Goal: Task Accomplishment & Management: Use online tool/utility

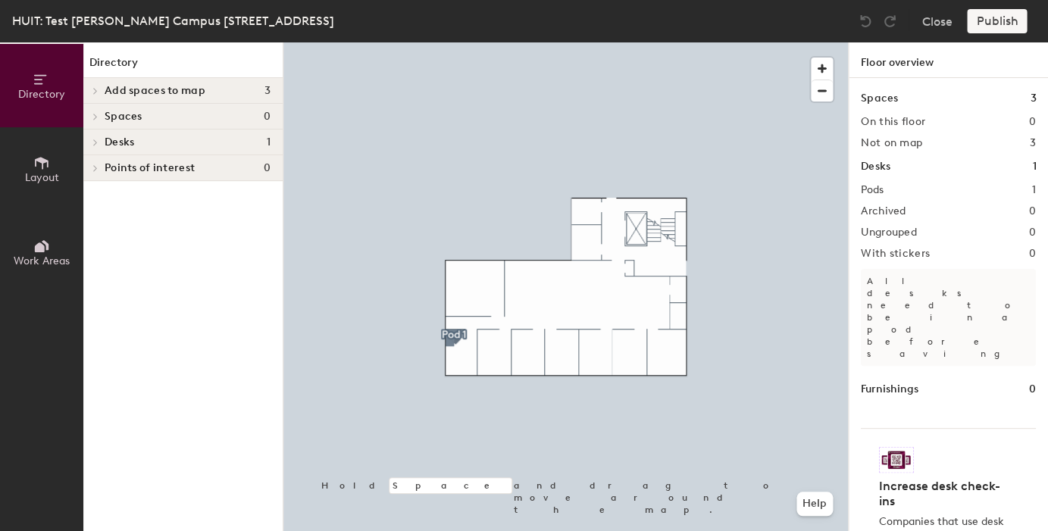
click at [27, 152] on button "Layout" at bounding box center [41, 168] width 83 height 83
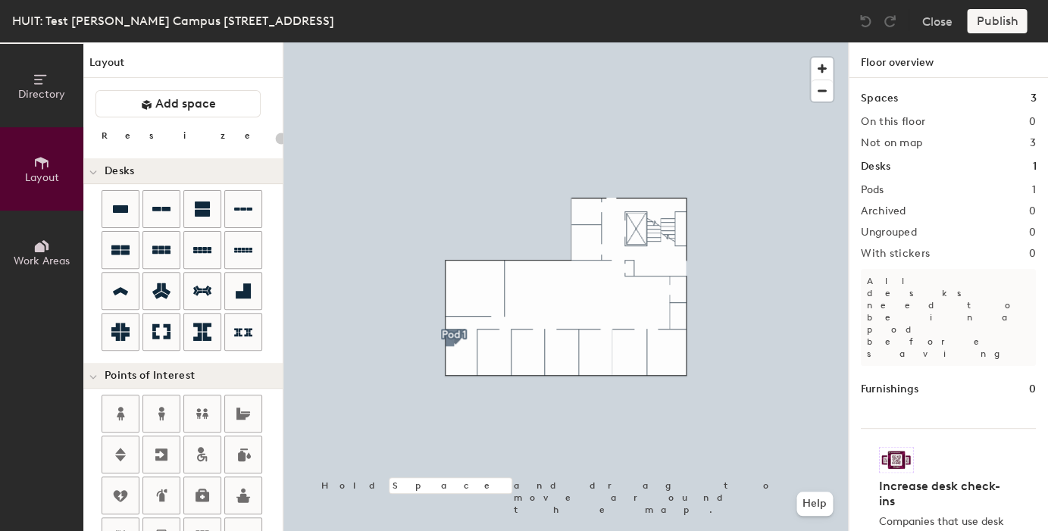
drag, startPoint x: 55, startPoint y: 115, endPoint x: 66, endPoint y: 140, distance: 27.2
click at [55, 115] on button "Directory" at bounding box center [41, 85] width 83 height 83
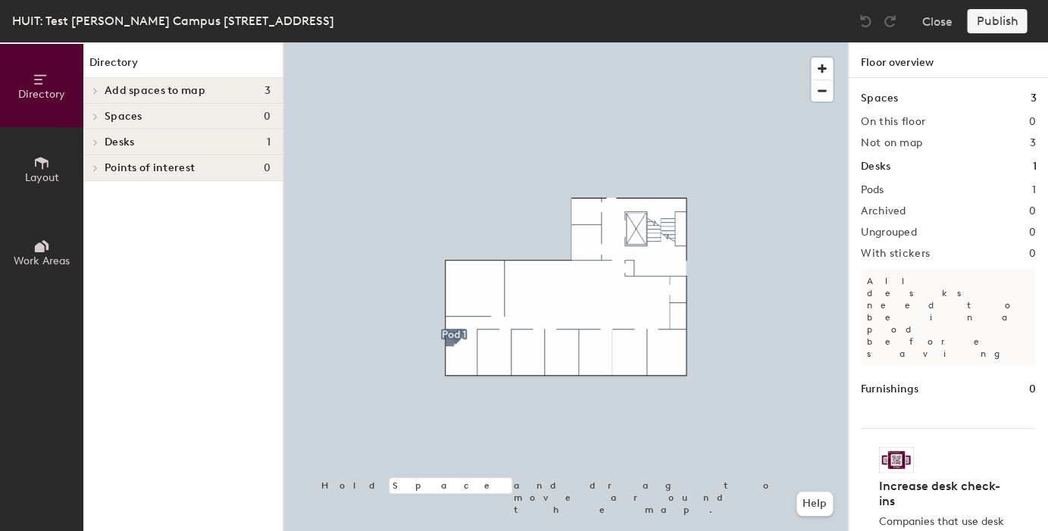
click at [45, 183] on span "Layout" at bounding box center [42, 177] width 34 height 13
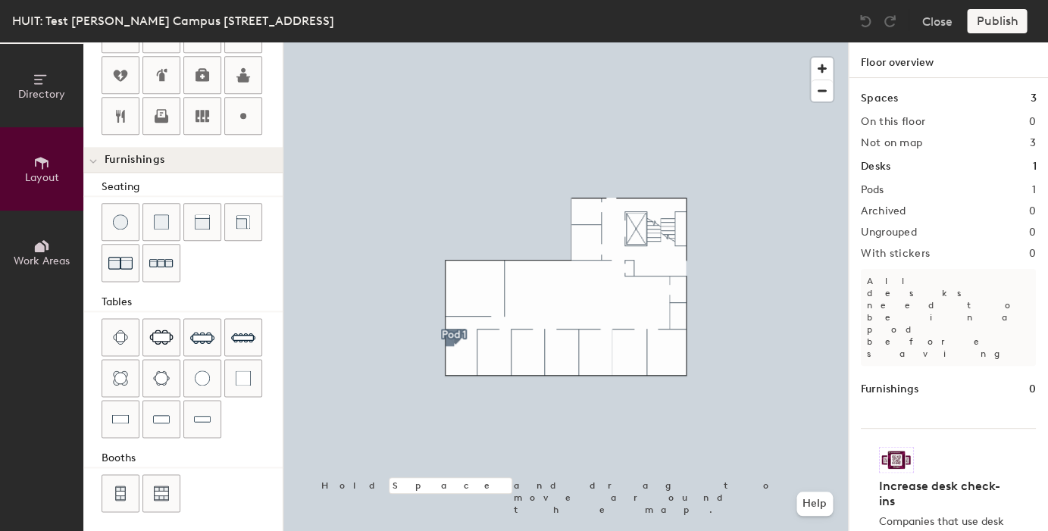
scroll to position [420, 0]
click at [39, 246] on icon at bounding box center [40, 248] width 10 height 10
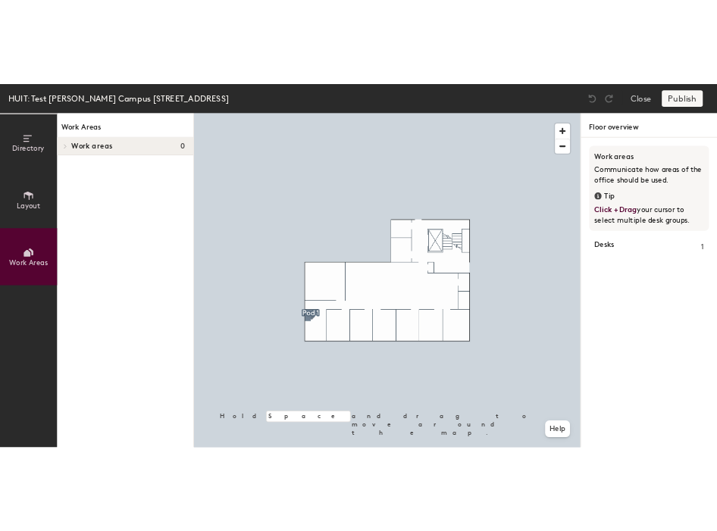
scroll to position [0, 0]
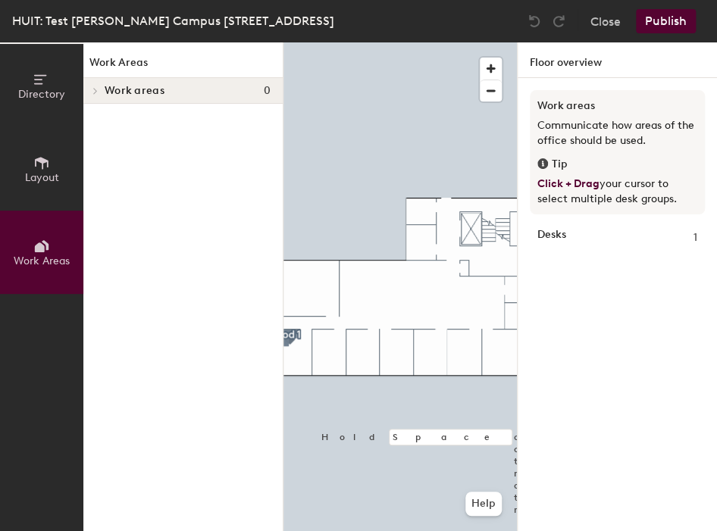
click at [55, 174] on span "Layout" at bounding box center [42, 177] width 34 height 13
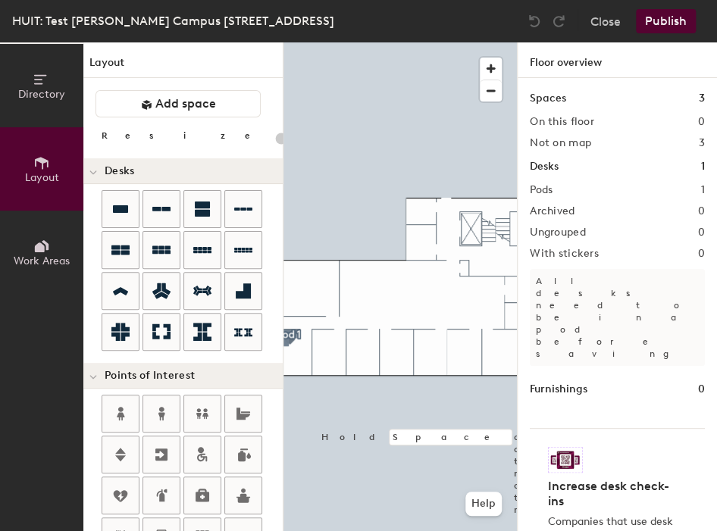
click at [99, 173] on div at bounding box center [93, 170] width 20 height 25
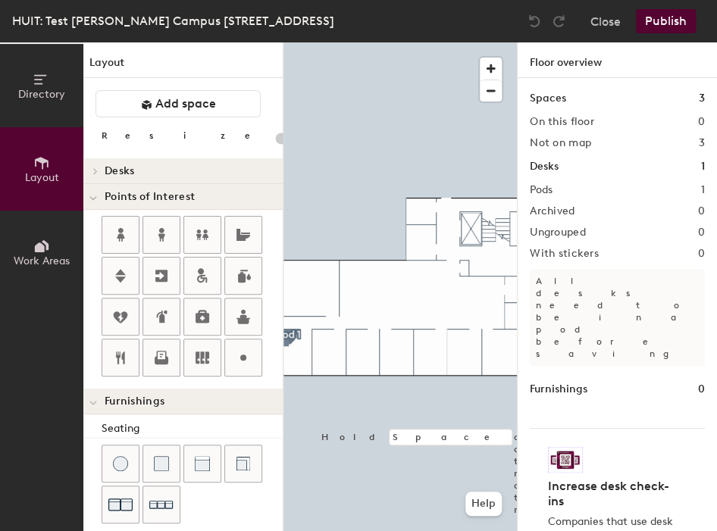
click at [95, 200] on icon at bounding box center [93, 199] width 8 height 6
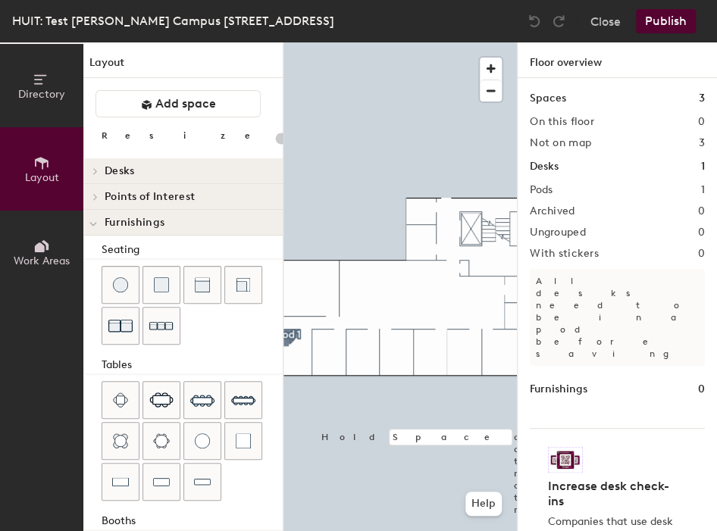
drag, startPoint x: 92, startPoint y: 222, endPoint x: 94, endPoint y: 232, distance: 10.0
click at [92, 223] on icon at bounding box center [93, 224] width 8 height 6
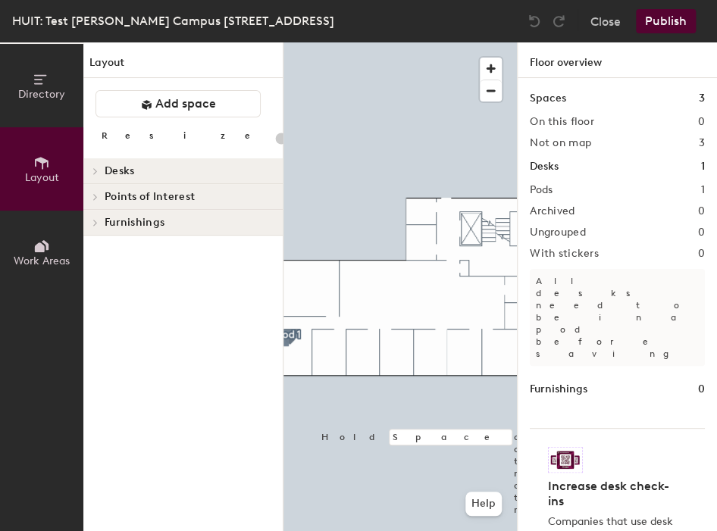
click at [95, 230] on div at bounding box center [93, 222] width 20 height 25
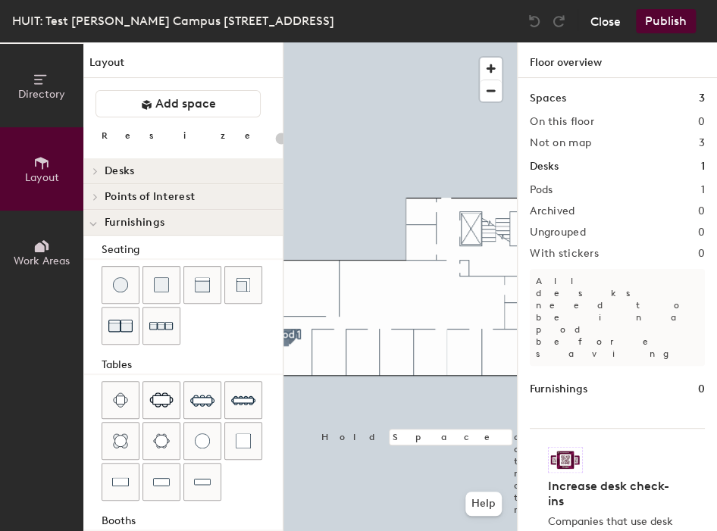
click at [609, 22] on button "Close" at bounding box center [605, 21] width 30 height 24
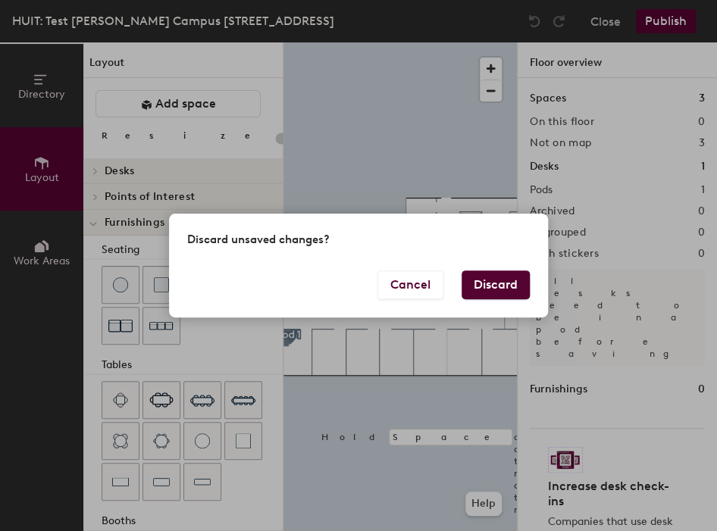
click at [485, 275] on button "Discard" at bounding box center [496, 285] width 68 height 29
type input "20"
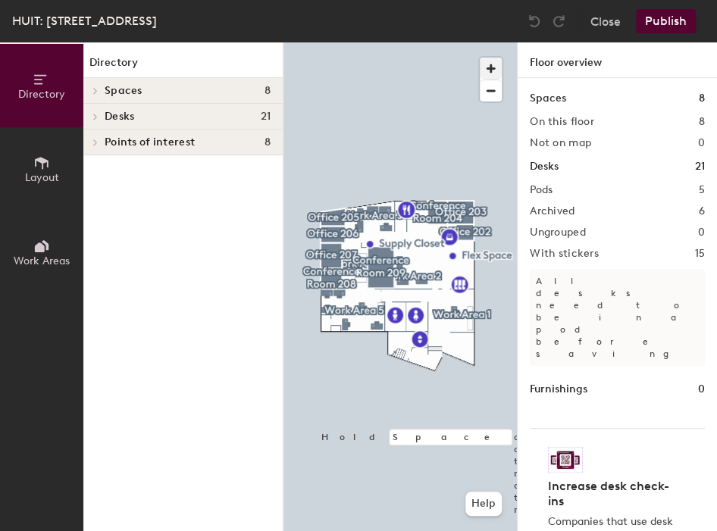
click at [493, 66] on span "button" at bounding box center [491, 69] width 22 height 22
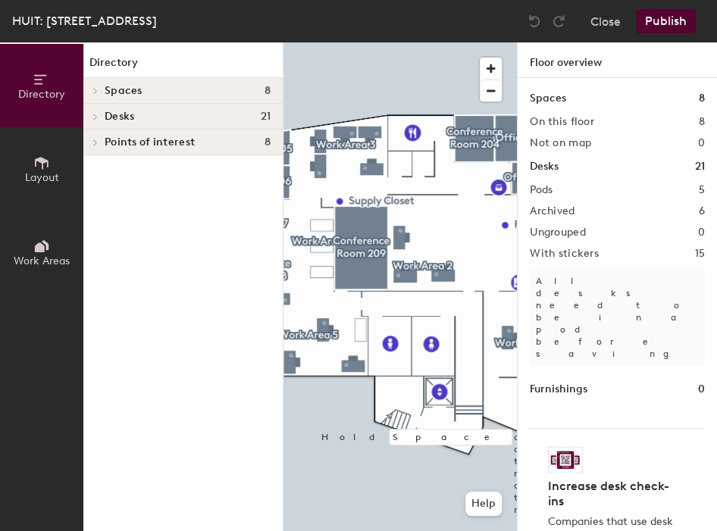
click at [97, 116] on icon at bounding box center [95, 117] width 3 height 6
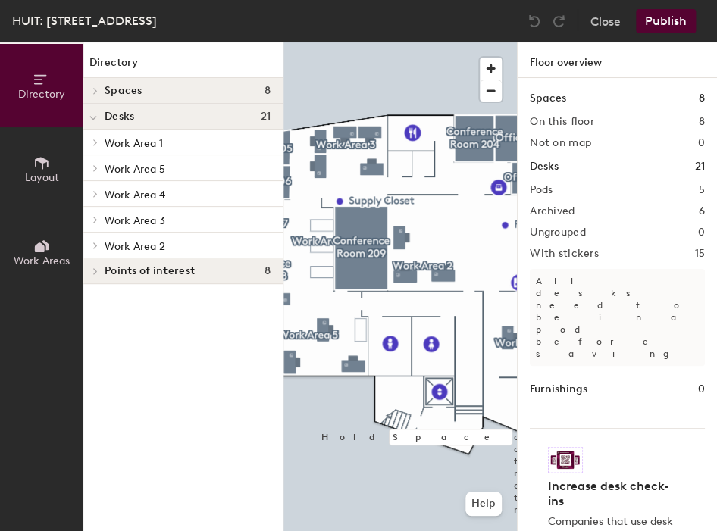
click at [39, 157] on icon at bounding box center [41, 163] width 17 height 17
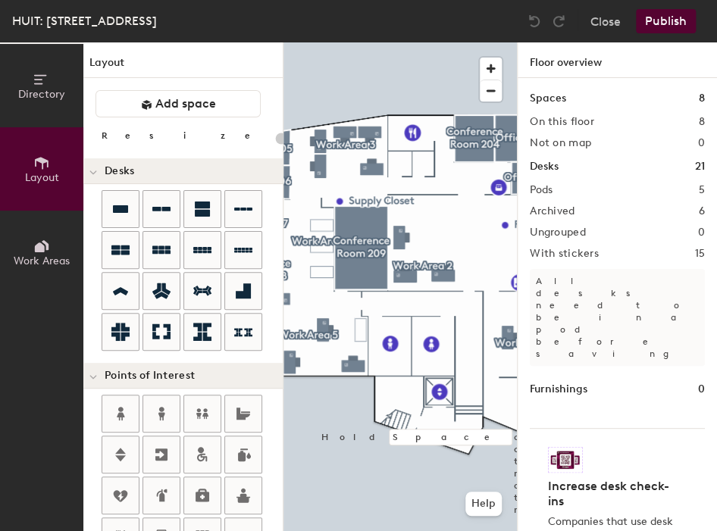
click at [48, 243] on icon at bounding box center [45, 245] width 7 height 10
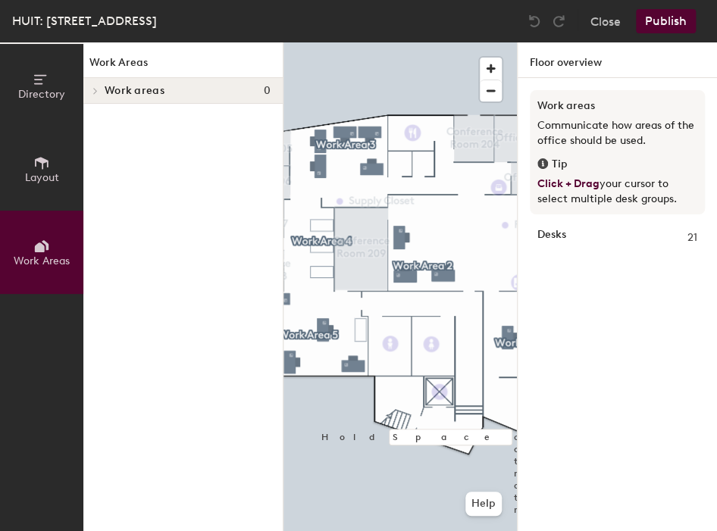
drag, startPoint x: 30, startPoint y: 182, endPoint x: 64, endPoint y: 180, distance: 33.4
click at [30, 182] on span "Layout" at bounding box center [42, 177] width 34 height 13
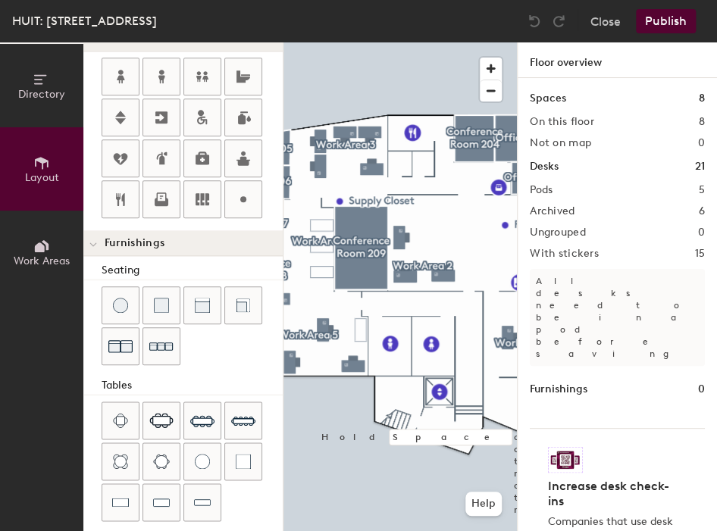
scroll to position [291, 0]
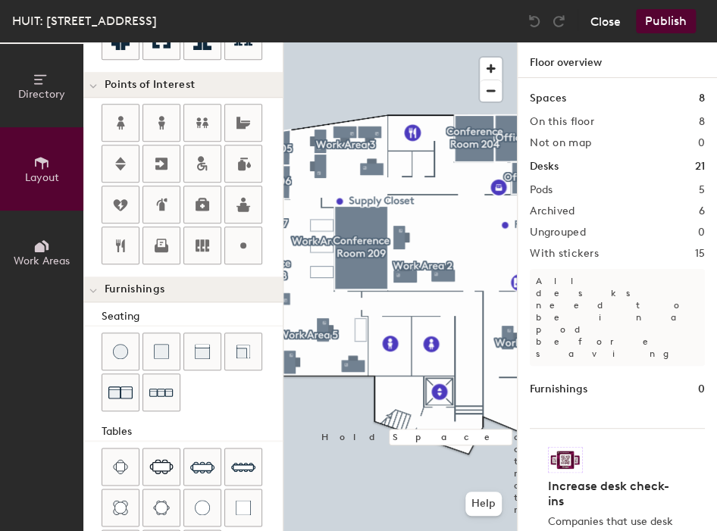
click at [603, 30] on button "Close" at bounding box center [605, 21] width 30 height 24
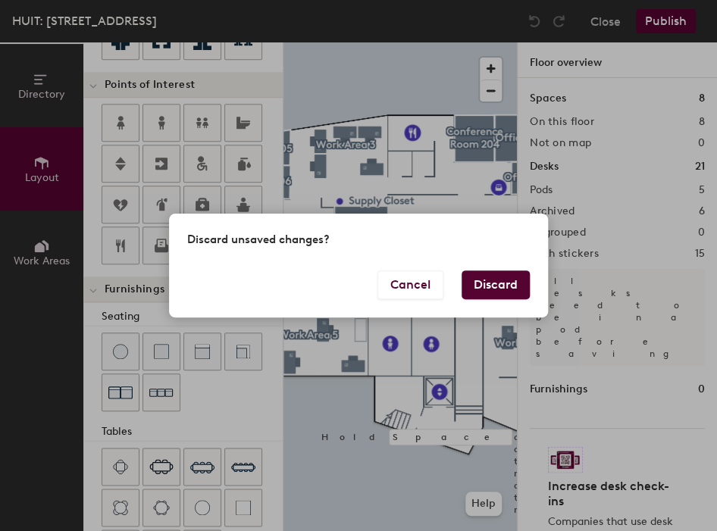
click at [491, 273] on button "Discard" at bounding box center [496, 285] width 68 height 29
type input "20"
